Goal: Find specific fact: Find specific fact

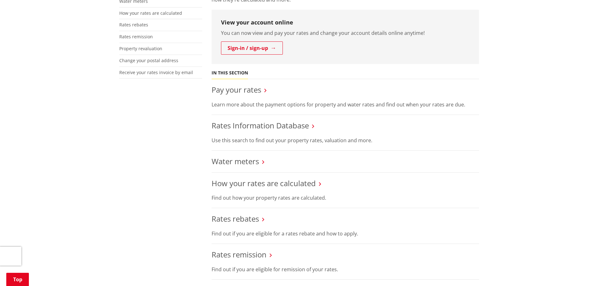
scroll to position [188, 0]
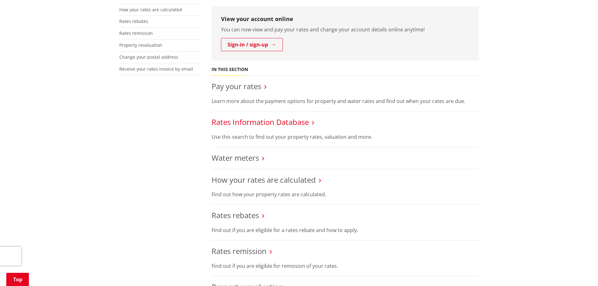
click at [269, 122] on link "Rates Information Database" at bounding box center [260, 122] width 97 height 10
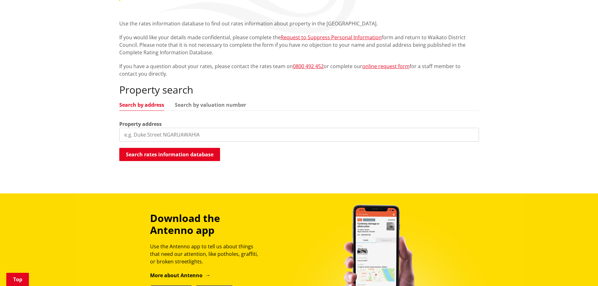
scroll to position [126, 0]
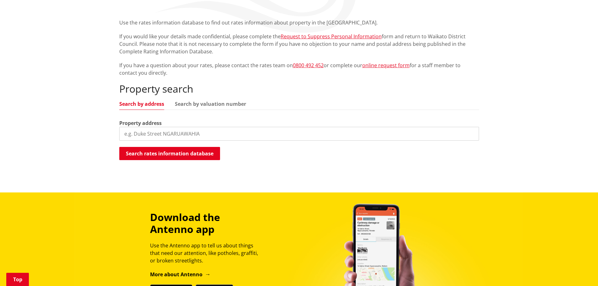
click at [159, 133] on input "search" at bounding box center [299, 134] width 360 height 14
click at [158, 154] on button "Search rates information database" at bounding box center [169, 153] width 101 height 13
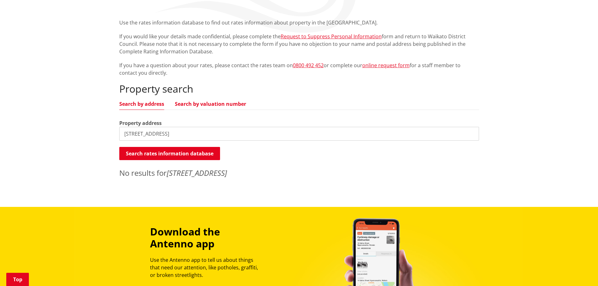
click at [227, 104] on link "Search by valuation number" at bounding box center [210, 103] width 71 height 5
click at [186, 134] on input "[STREET_ADDRESS]" at bounding box center [299, 134] width 360 height 14
type input "1"
paste input "[PERSON_NAME][EMAIL_ADDRESS][PERSON_NAME][DOMAIN_NAME]"
type input "A"
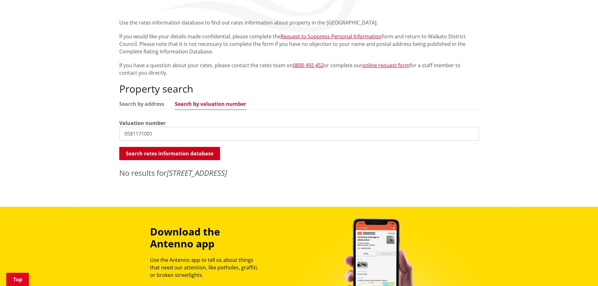
type input "0581171001"
click at [201, 152] on button "Search rates information database" at bounding box center [169, 153] width 101 height 13
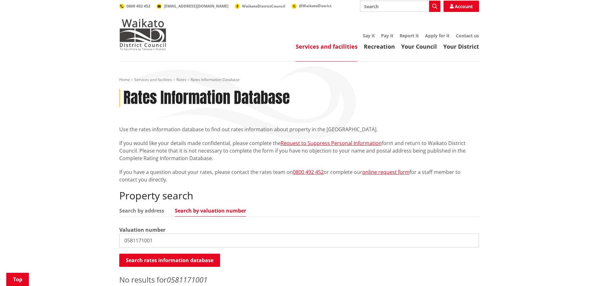
scroll to position [0, 0]
